Goal: Task Accomplishment & Management: Manage account settings

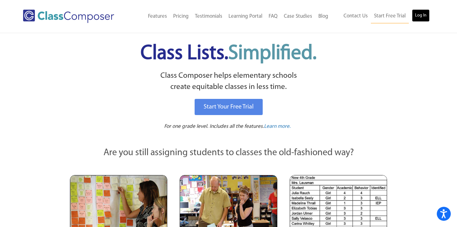
click at [419, 13] on link "Log In" at bounding box center [421, 15] width 18 height 12
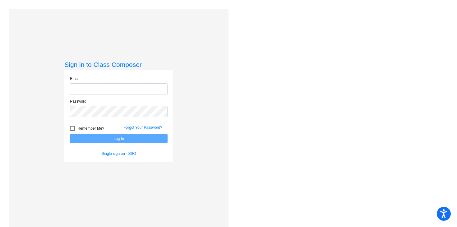
type input "[EMAIL_ADDRESS][DOMAIN_NAME]"
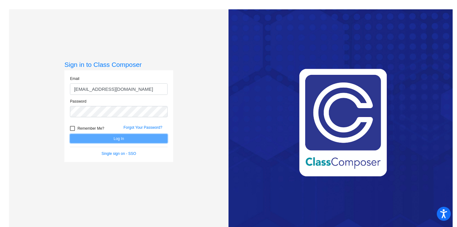
click at [121, 138] on button "Log In" at bounding box center [119, 138] width 98 height 9
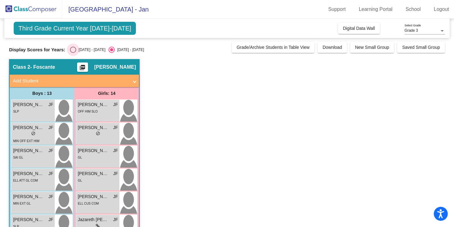
click at [70, 49] on div "Select an option" at bounding box center [73, 50] width 6 height 6
click at [73, 53] on input "2024 - 2025" at bounding box center [73, 53] width 0 height 0
radio input "true"
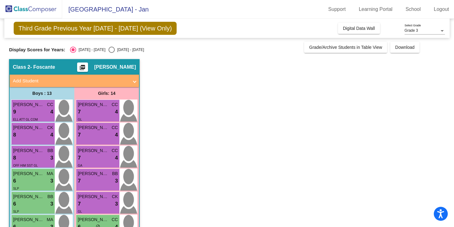
click at [109, 51] on div "Select an option" at bounding box center [112, 50] width 6 height 6
click at [111, 53] on input "2025 - 2026" at bounding box center [111, 53] width 0 height 0
radio input "true"
